Goal: Task Accomplishment & Management: Use online tool/utility

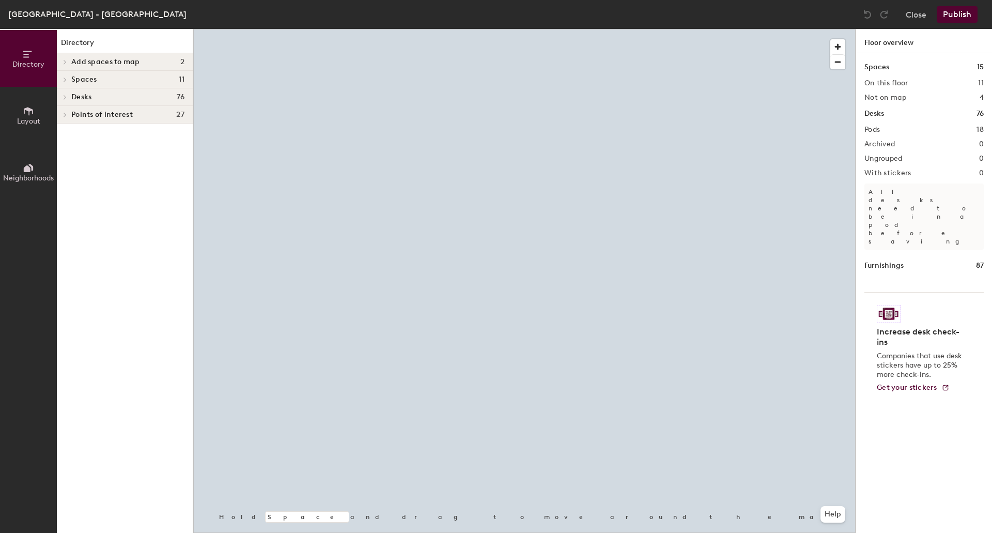
click at [339, 29] on div at bounding box center [524, 29] width 663 height 0
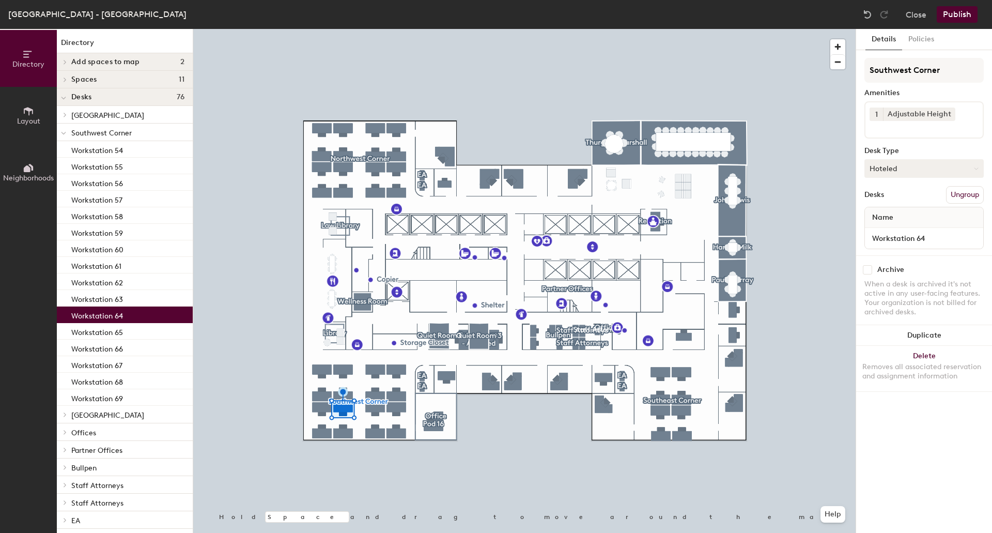
click at [963, 173] on button "Hoteled" at bounding box center [924, 168] width 119 height 19
click at [942, 193] on div "Assigned" at bounding box center [916, 201] width 103 height 16
click at [372, 29] on div at bounding box center [524, 29] width 663 height 0
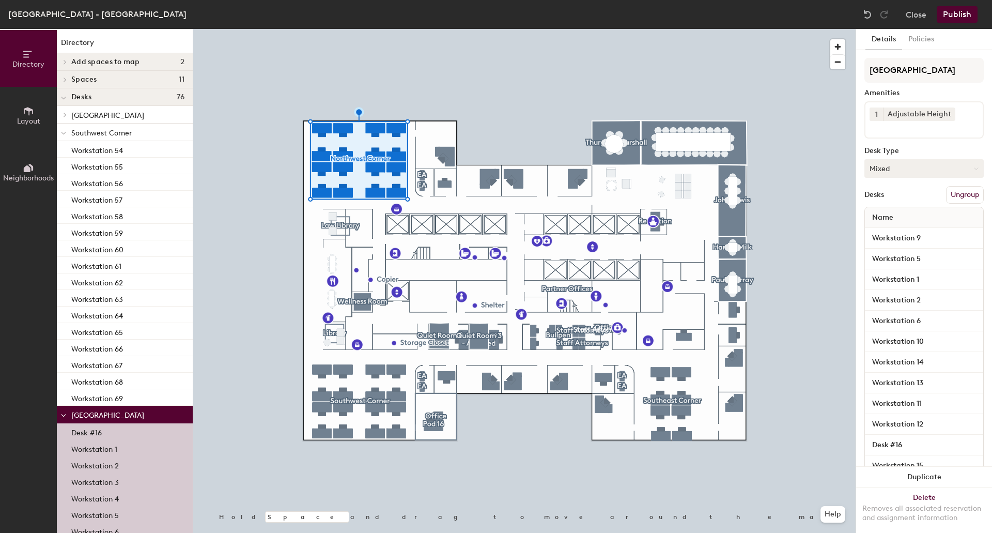
click at [896, 170] on button "Mixed" at bounding box center [924, 168] width 119 height 19
click at [894, 203] on div "Assigned" at bounding box center [916, 201] width 103 height 16
click at [962, 14] on button "Publish" at bounding box center [957, 14] width 41 height 17
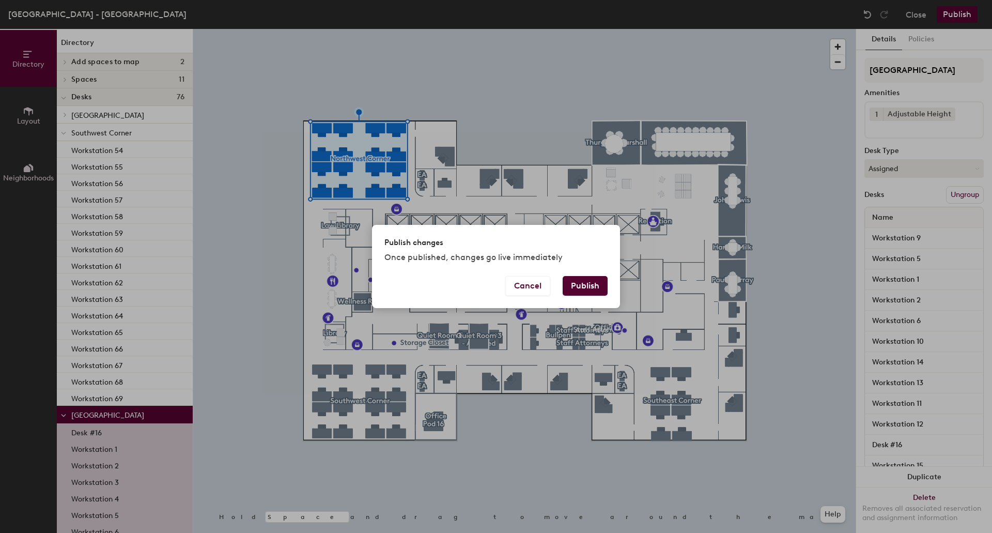
click at [581, 284] on button "Publish" at bounding box center [585, 286] width 45 height 20
